Goal: Register for event/course: Sign up to attend an event or enroll in a course

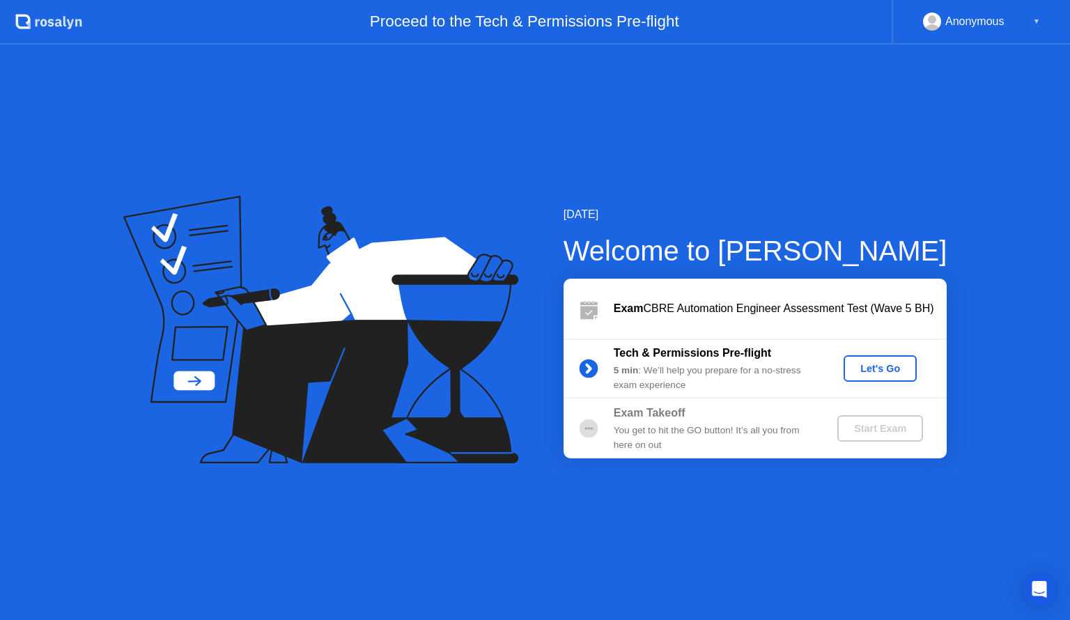
click at [874, 363] on div "Let's Go" at bounding box center [880, 368] width 62 height 11
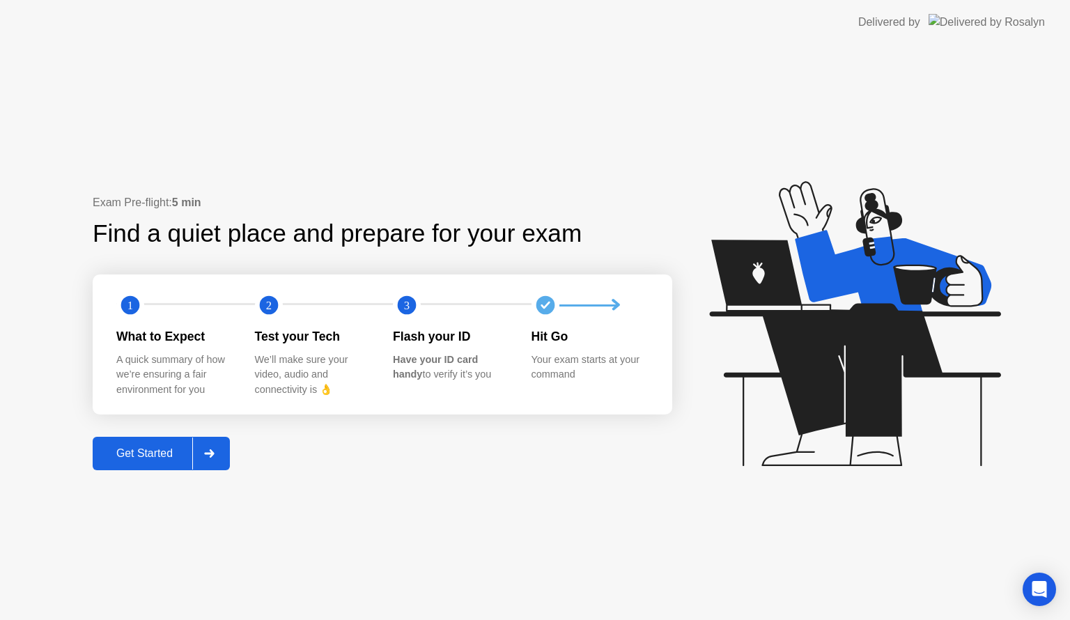
click at [347, 370] on div "We’ll make sure your video, audio and connectivity is 👌" at bounding box center [313, 374] width 116 height 45
click at [152, 450] on div "Get Started" at bounding box center [144, 453] width 95 height 13
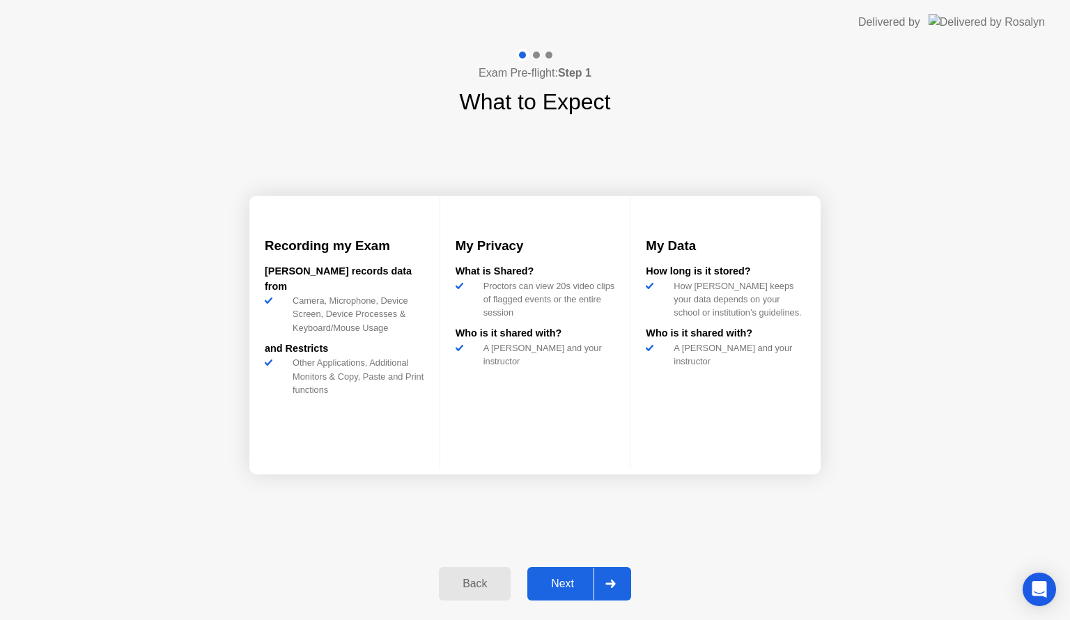
click at [575, 582] on div "Next" at bounding box center [562, 583] width 62 height 13
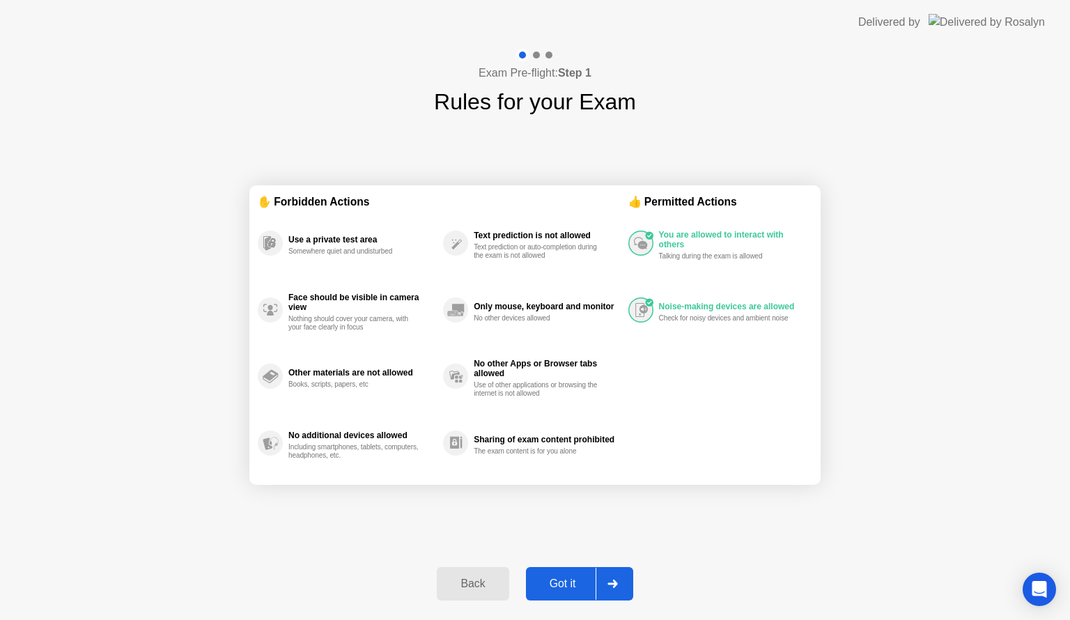
click at [575, 582] on div "Got it" at bounding box center [562, 583] width 65 height 13
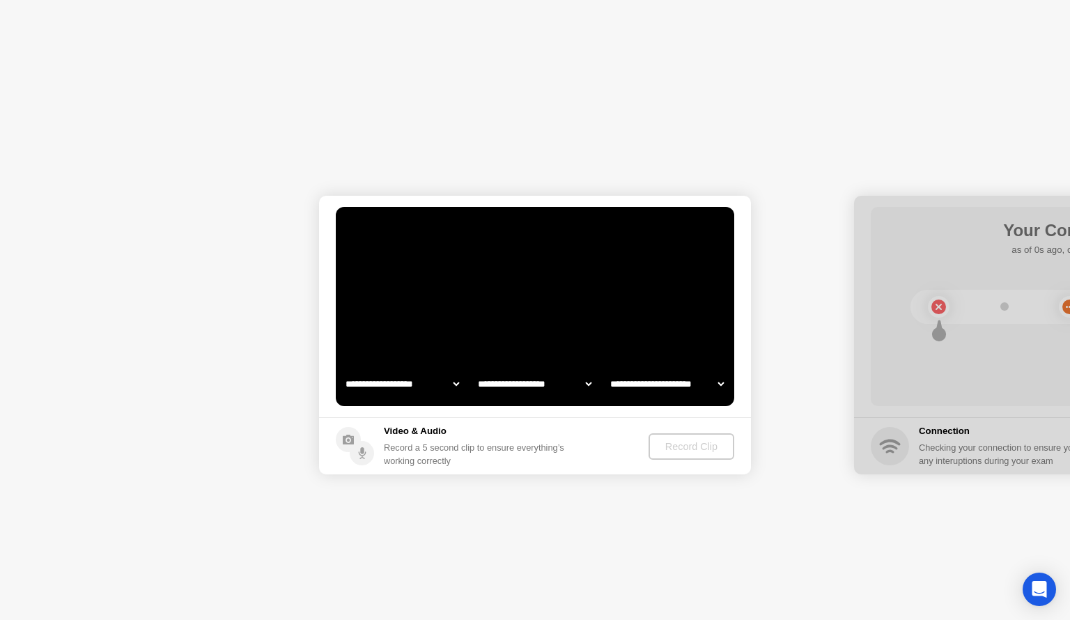
select select "**********"
select select "*******"
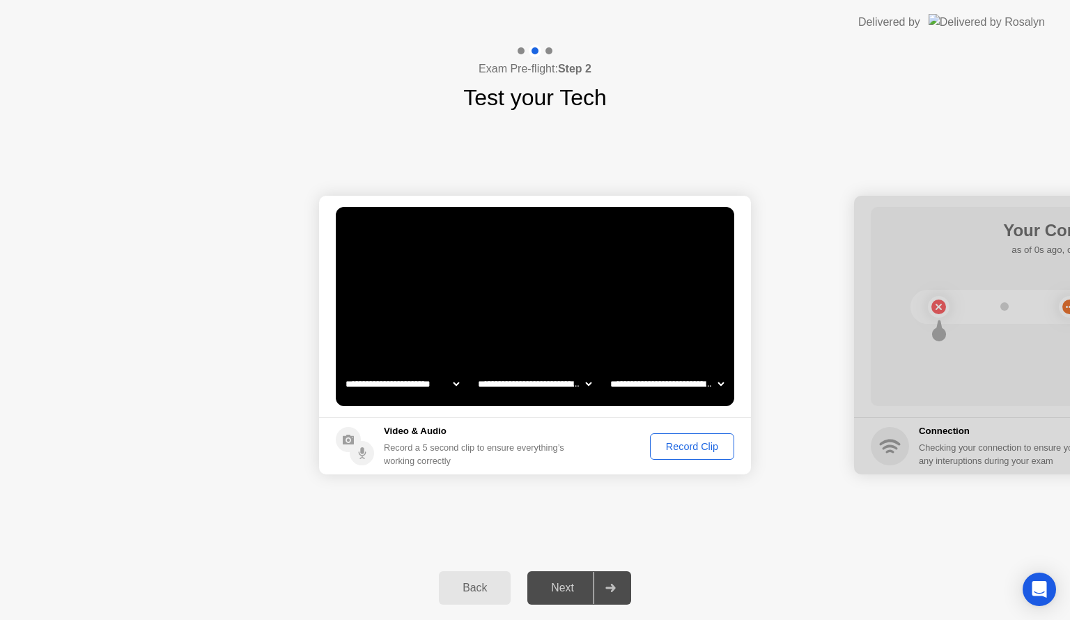
click at [677, 446] on div "Record Clip" at bounding box center [692, 446] width 75 height 11
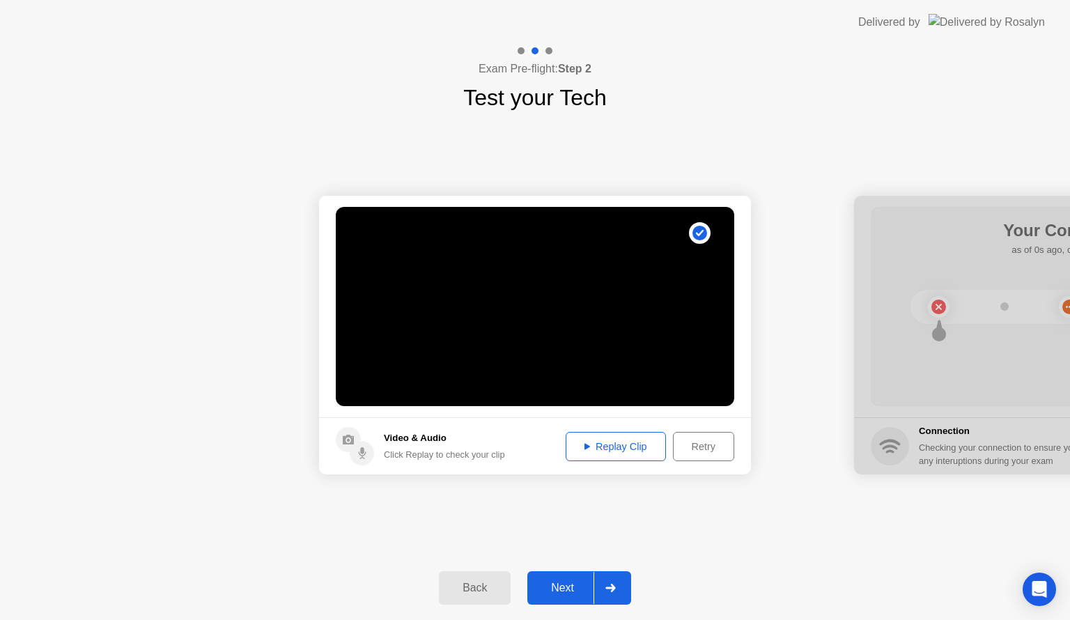
click at [603, 447] on div "Replay Clip" at bounding box center [615, 446] width 91 height 11
click at [568, 584] on div "Next" at bounding box center [562, 587] width 62 height 13
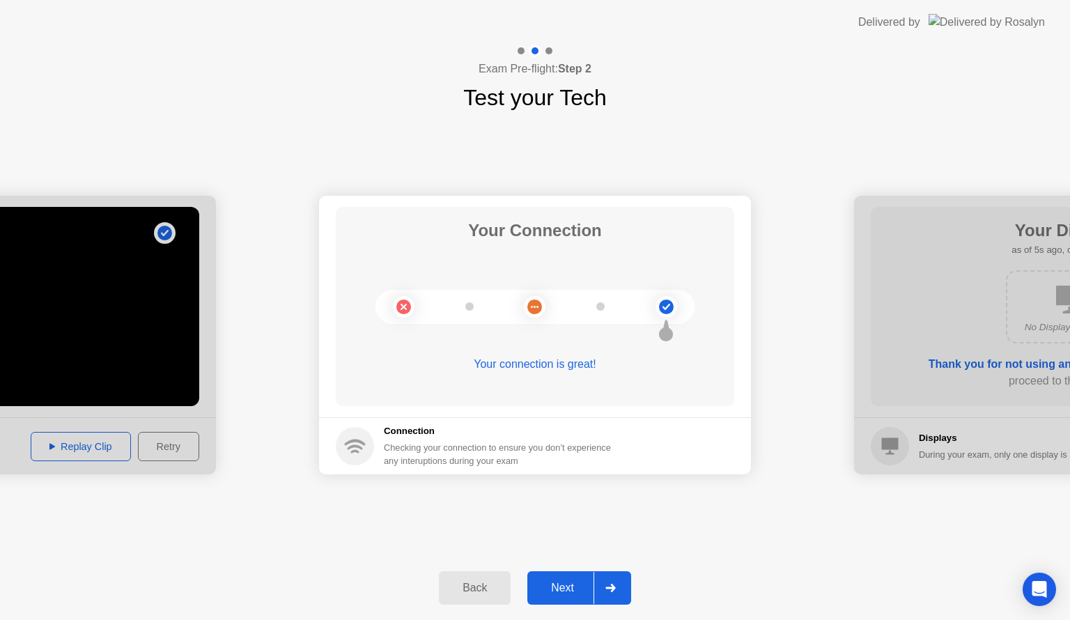
click at [568, 584] on div "Next" at bounding box center [562, 587] width 62 height 13
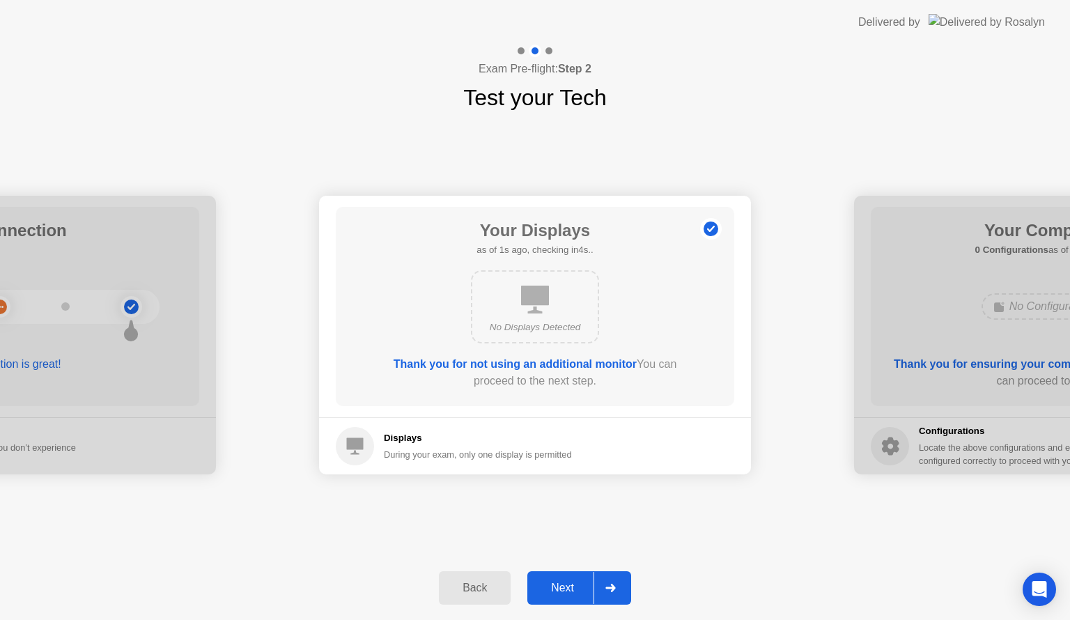
click at [568, 584] on div "Next" at bounding box center [562, 587] width 62 height 13
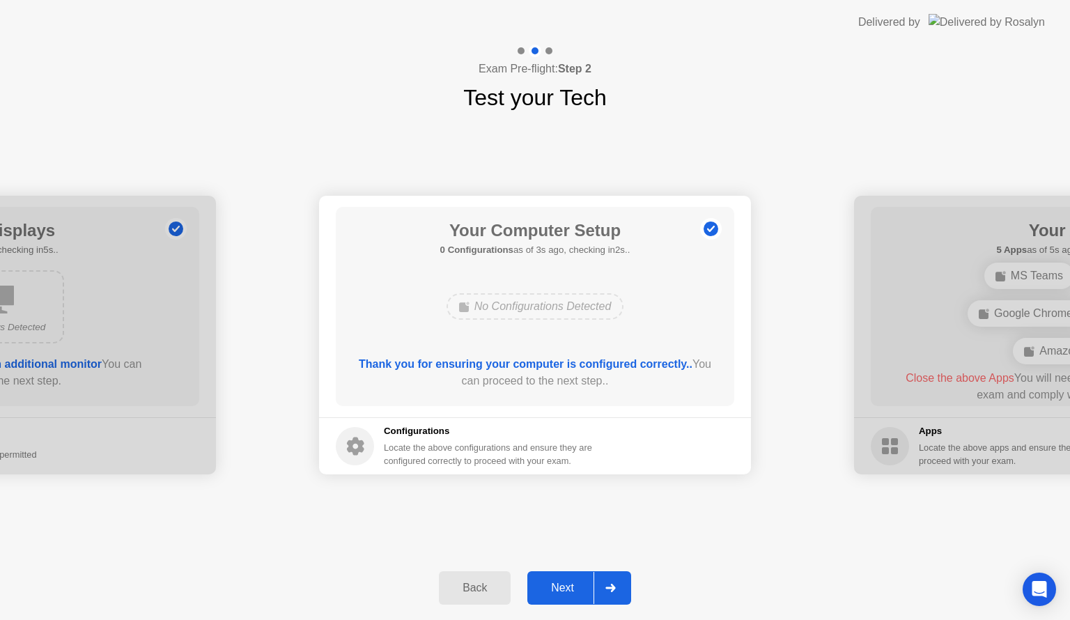
click at [568, 584] on div "Next" at bounding box center [562, 587] width 62 height 13
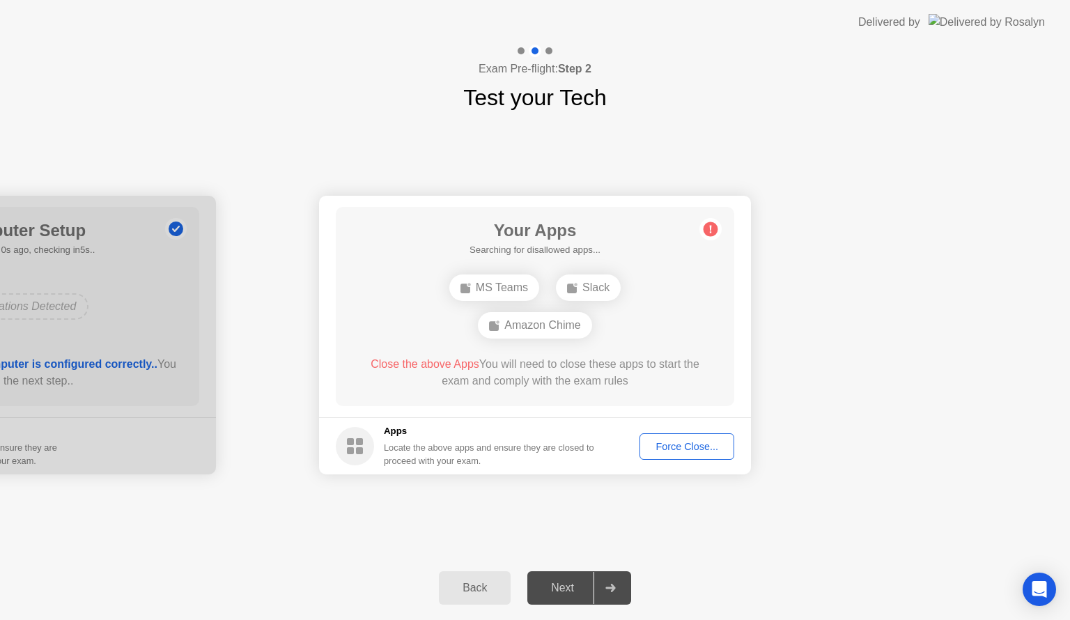
click at [674, 447] on div "Force Close..." at bounding box center [686, 446] width 85 height 11
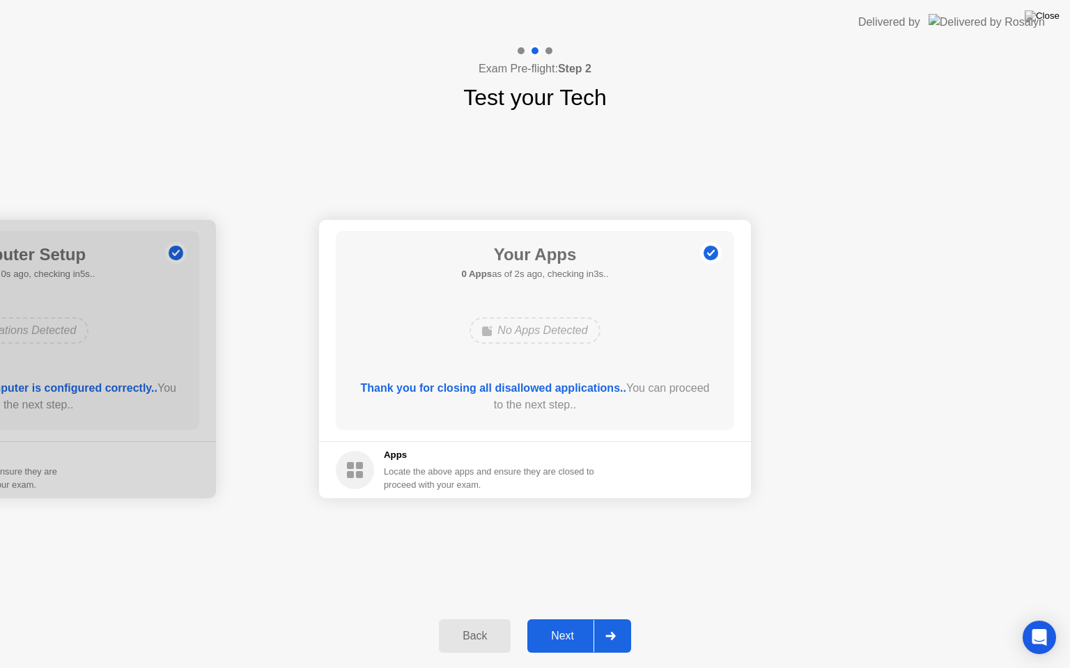
click at [571, 619] on div "Next" at bounding box center [562, 636] width 62 height 13
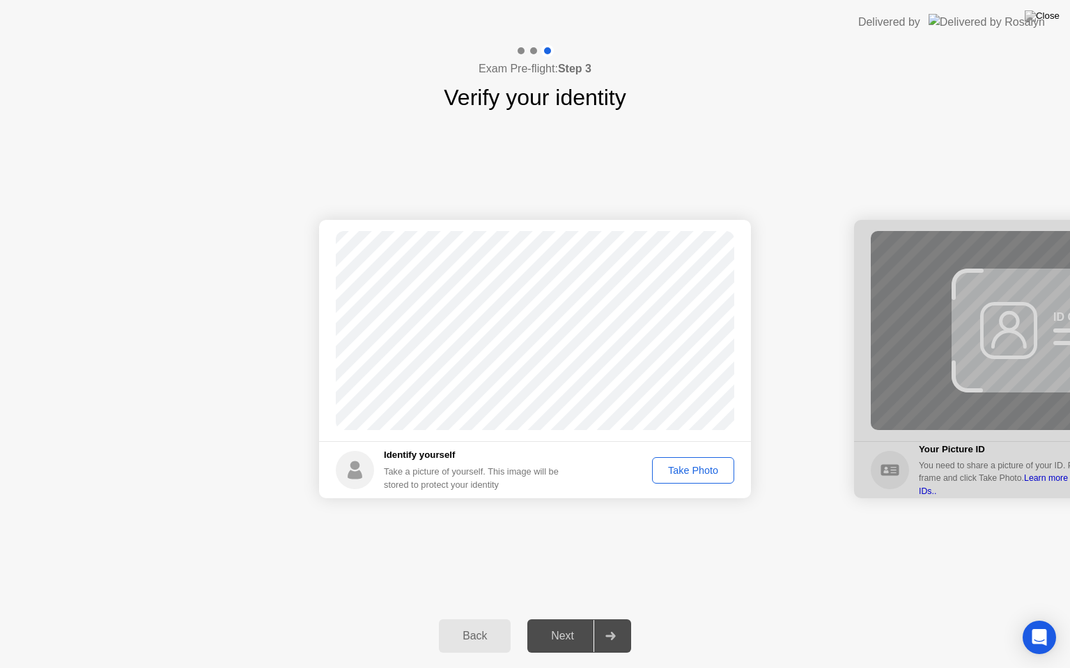
click at [675, 472] on div "Take Photo" at bounding box center [693, 470] width 72 height 11
click at [675, 472] on div "Retake" at bounding box center [702, 470] width 54 height 11
click at [675, 472] on div "Take Photo" at bounding box center [693, 470] width 72 height 11
click at [560, 619] on div "Next" at bounding box center [562, 636] width 62 height 13
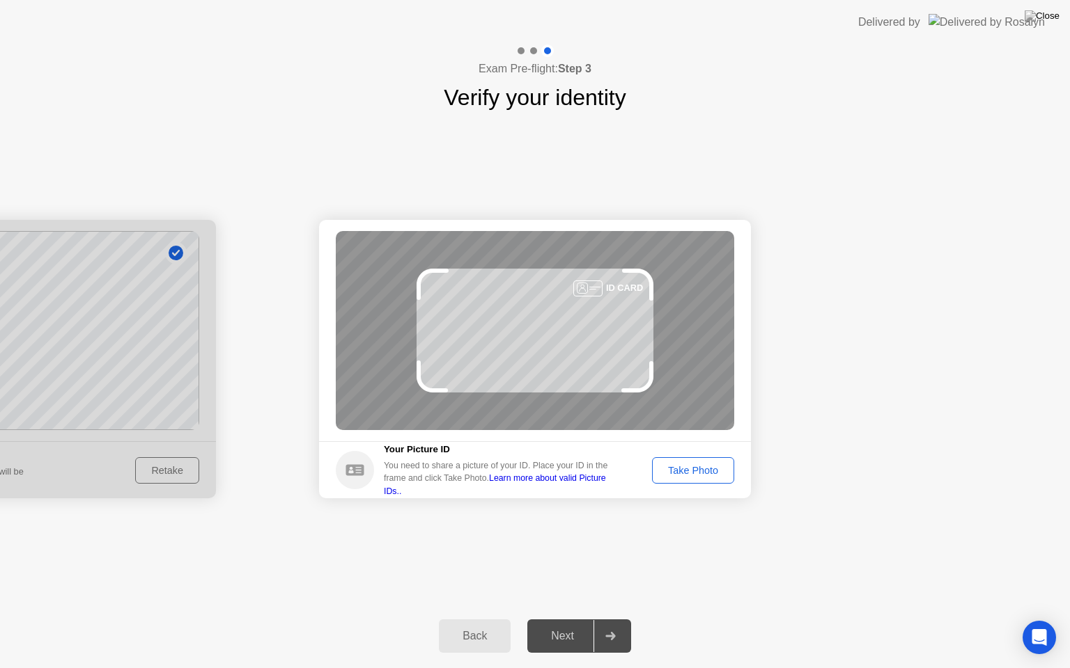
click at [590, 480] on link "Learn more about valid Picture IDs.." at bounding box center [495, 485] width 222 height 22
click at [686, 465] on div "Take Photo" at bounding box center [693, 470] width 72 height 11
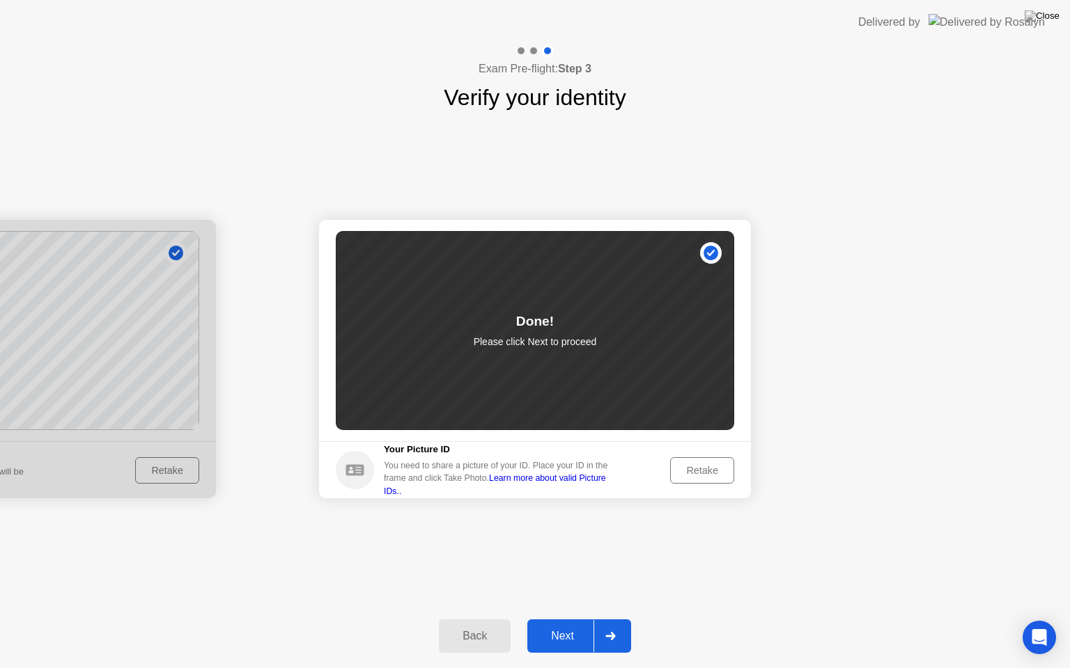
click at [568, 619] on div "Next" at bounding box center [562, 636] width 62 height 13
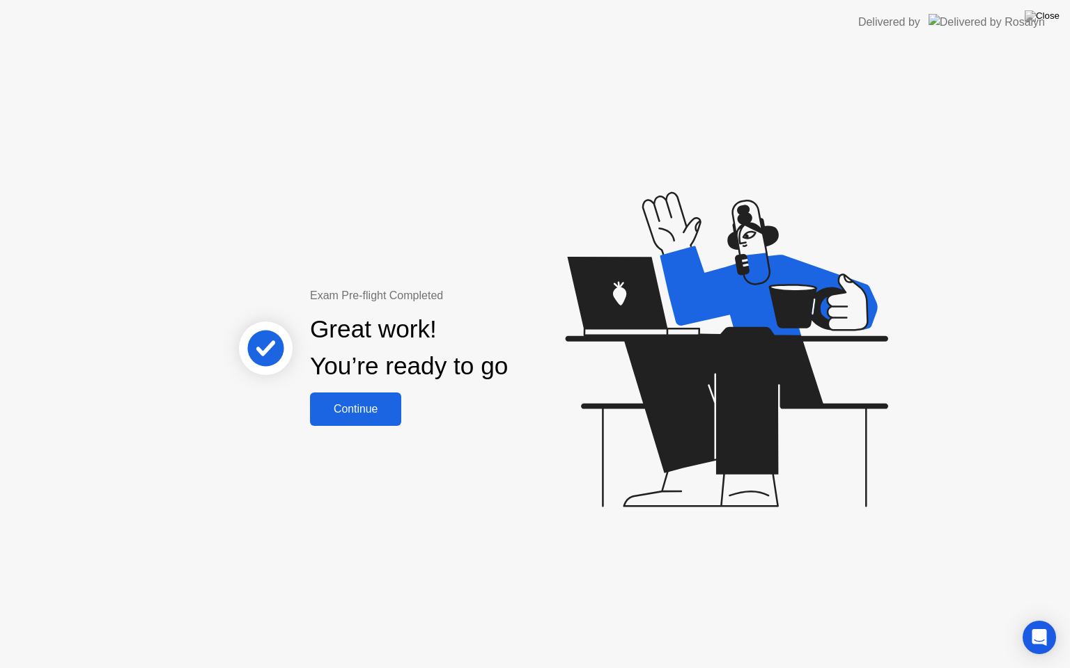
click at [361, 409] on div "Continue" at bounding box center [355, 409] width 83 height 13
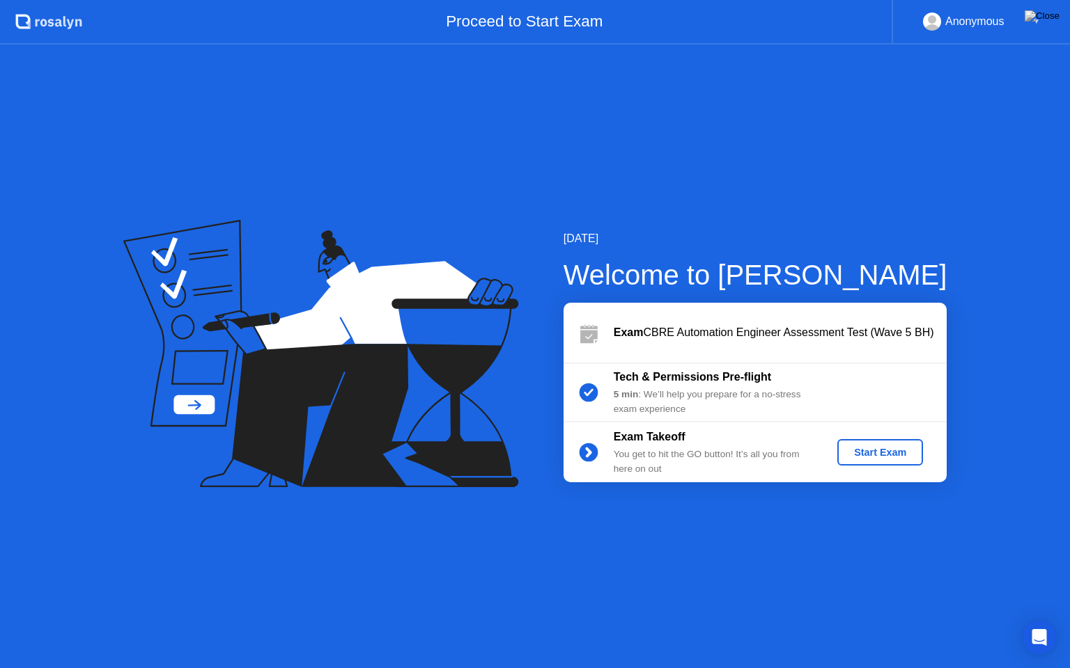
click at [874, 458] on div "Start Exam" at bounding box center [880, 452] width 75 height 11
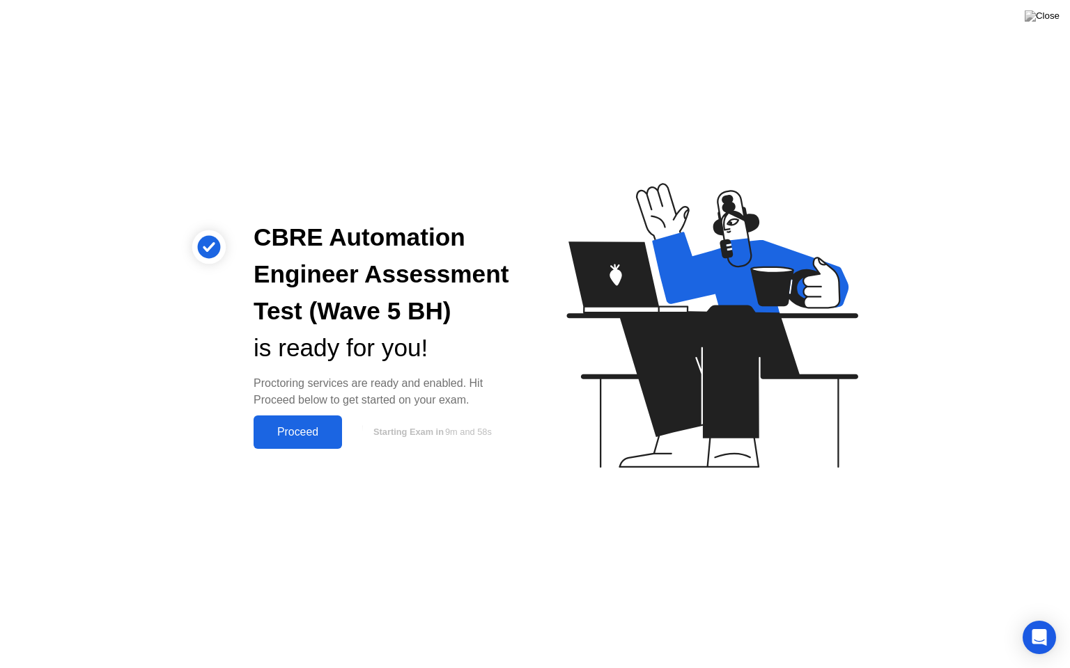
click at [293, 432] on div "Proceed" at bounding box center [298, 432] width 80 height 13
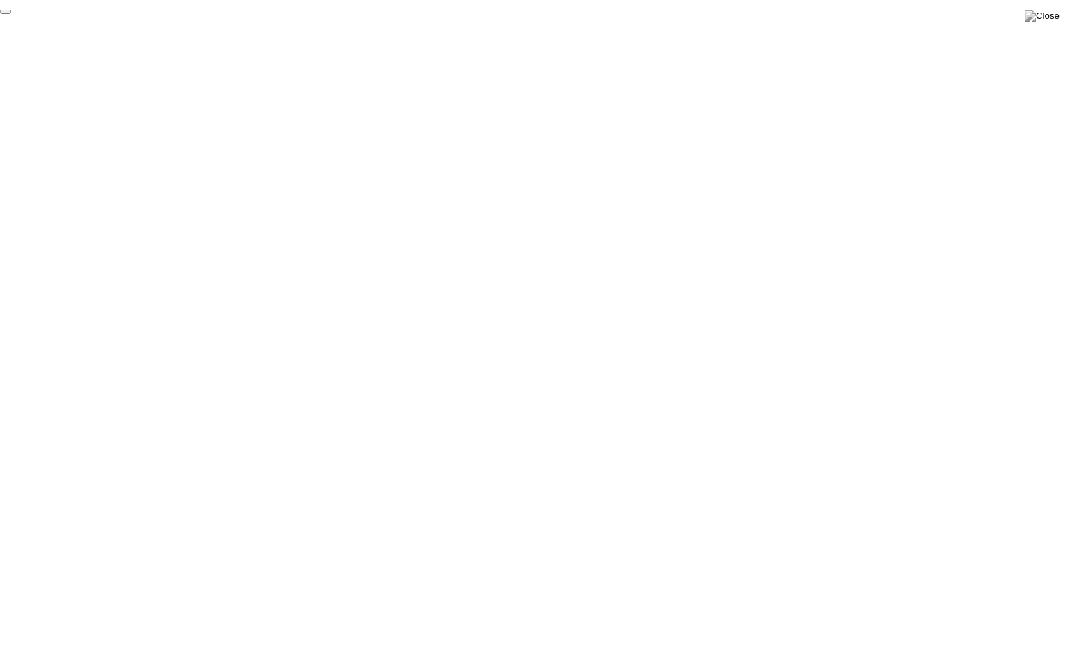
click div "End Proctoring Session"
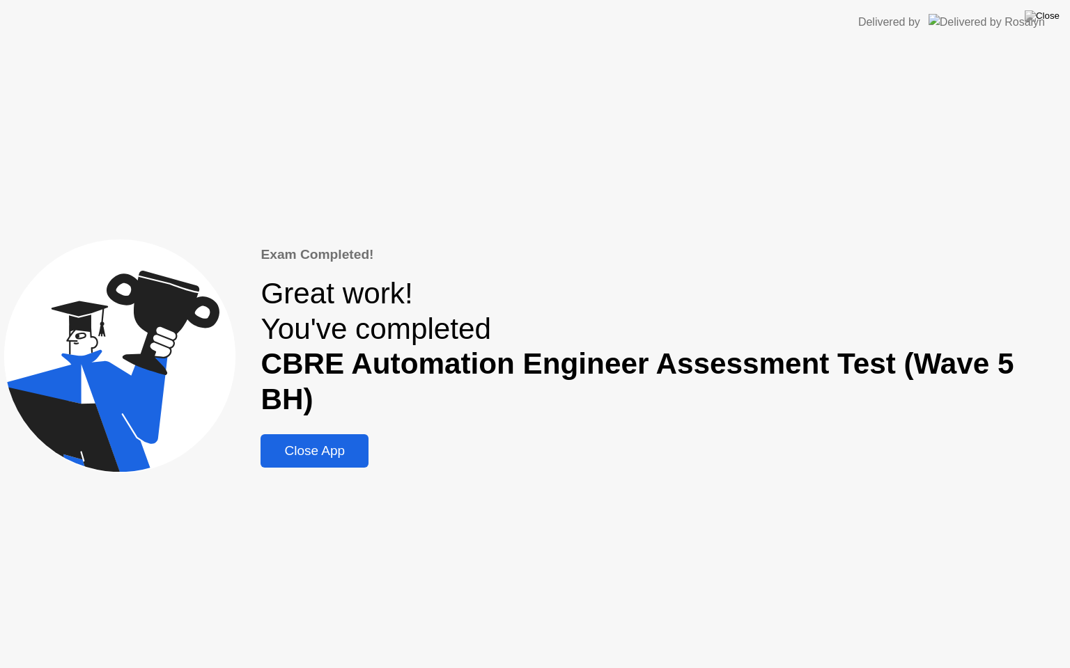
click at [354, 444] on div "Close App" at bounding box center [315, 451] width 100 height 15
